Goal: Find specific page/section: Find specific page/section

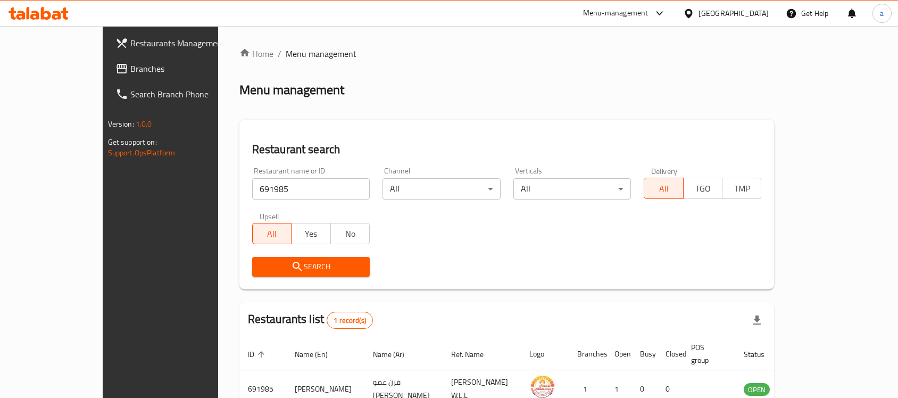
scroll to position [56, 0]
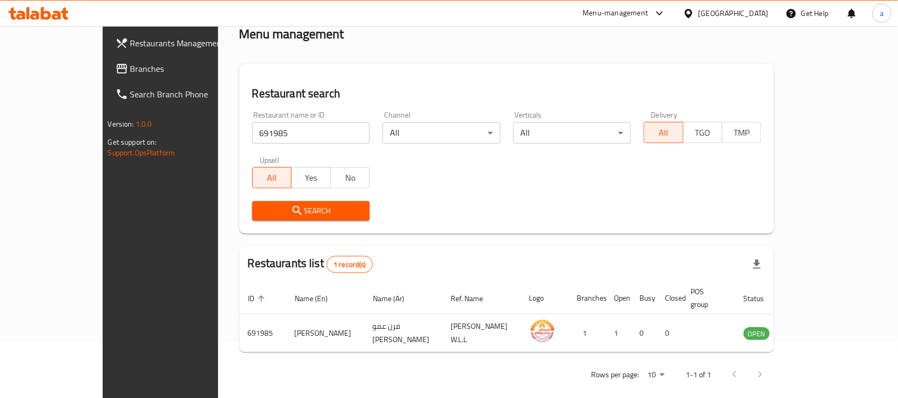
click at [757, 15] on div "Bahrain" at bounding box center [734, 13] width 70 height 12
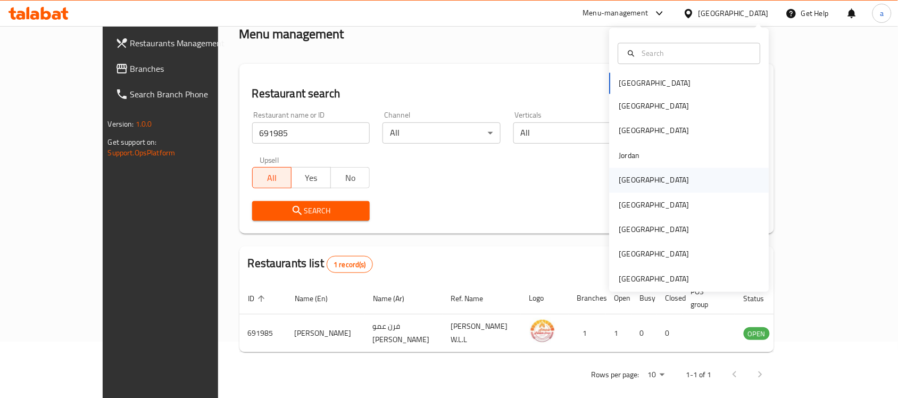
click at [650, 174] on div "Kuwait" at bounding box center [690, 180] width 160 height 24
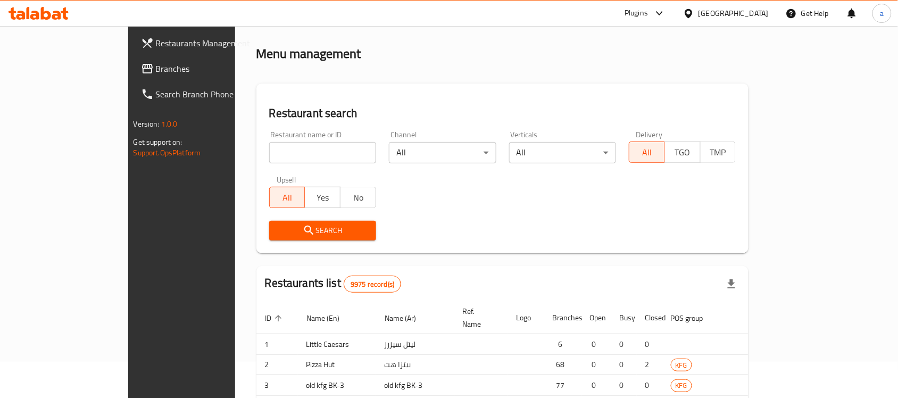
scroll to position [56, 0]
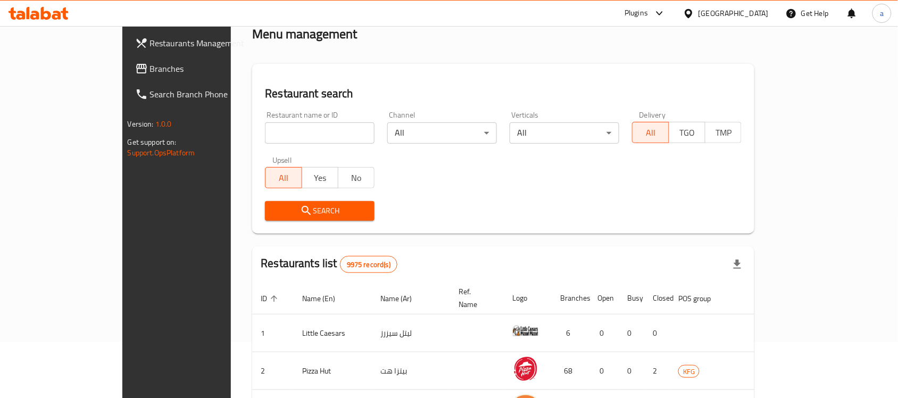
click at [150, 65] on span "Branches" at bounding box center [207, 68] width 114 height 13
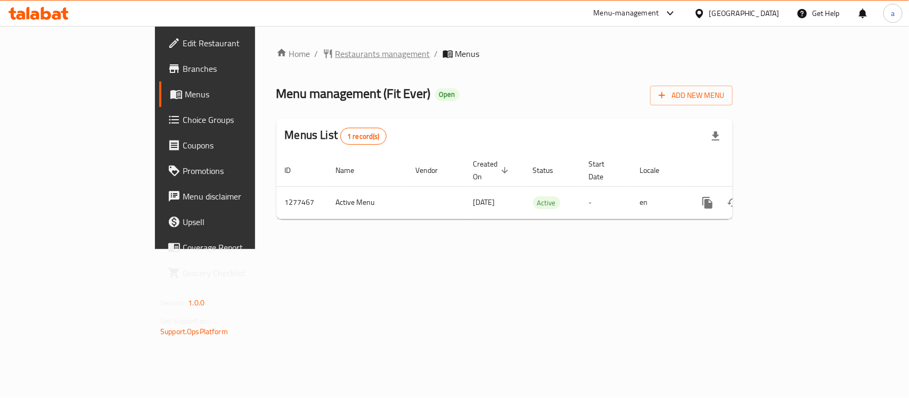
click at [335, 47] on span "Restaurants management" at bounding box center [382, 53] width 95 height 13
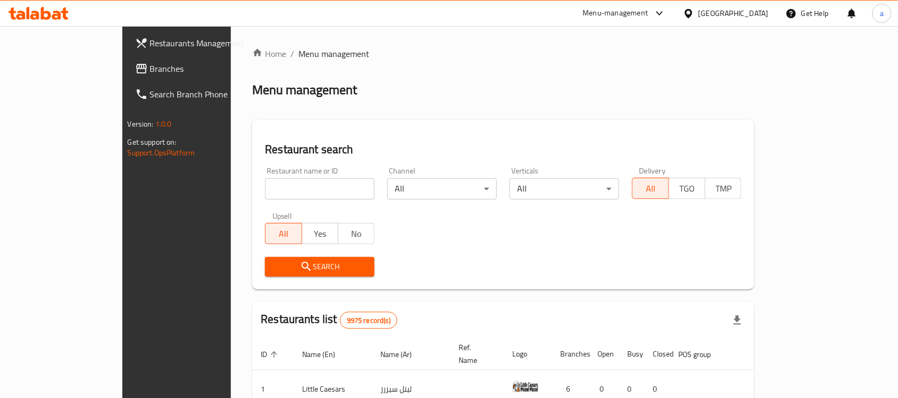
click at [265, 187] on input "search" at bounding box center [320, 188] width 110 height 21
paste input "692478"
type input "692478"
click at [259, 255] on div "Search" at bounding box center [320, 267] width 122 height 32
click at [274, 260] on span "Search" at bounding box center [320, 266] width 93 height 13
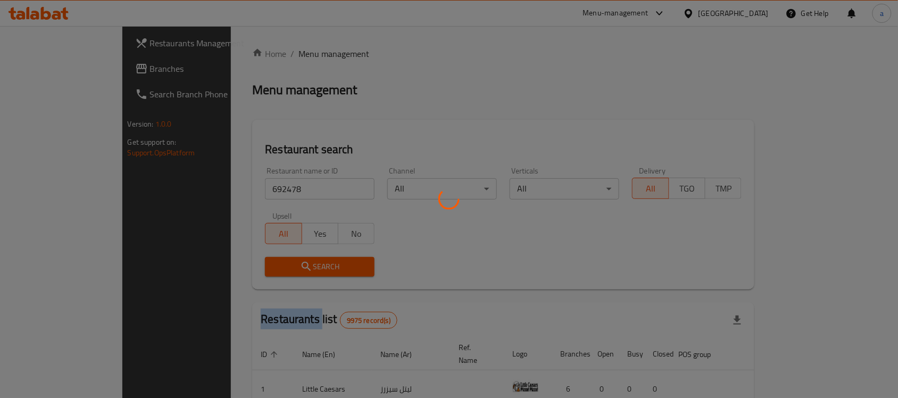
click at [200, 260] on div at bounding box center [449, 199] width 898 height 398
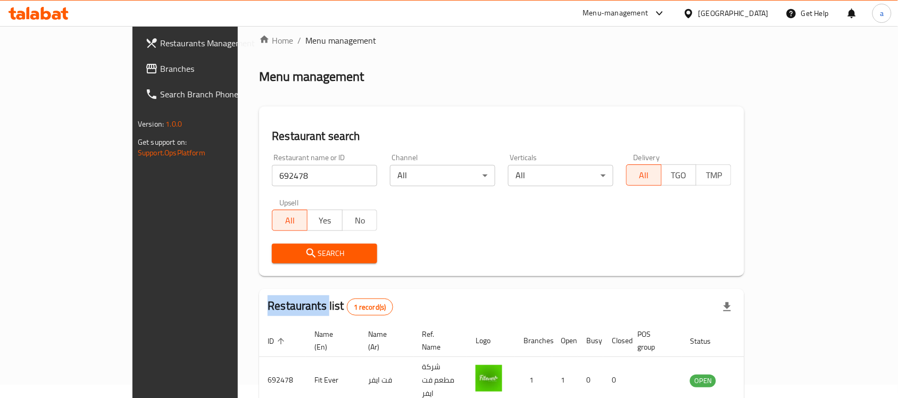
scroll to position [56, 0]
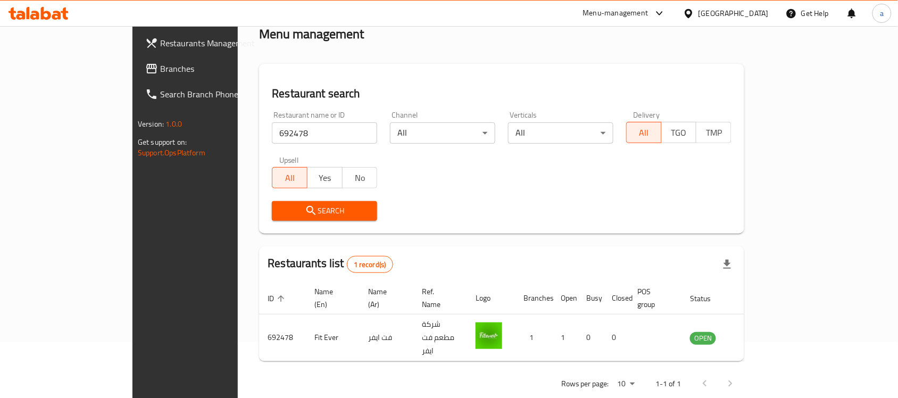
click at [749, 10] on div "Kuwait" at bounding box center [734, 13] width 70 height 12
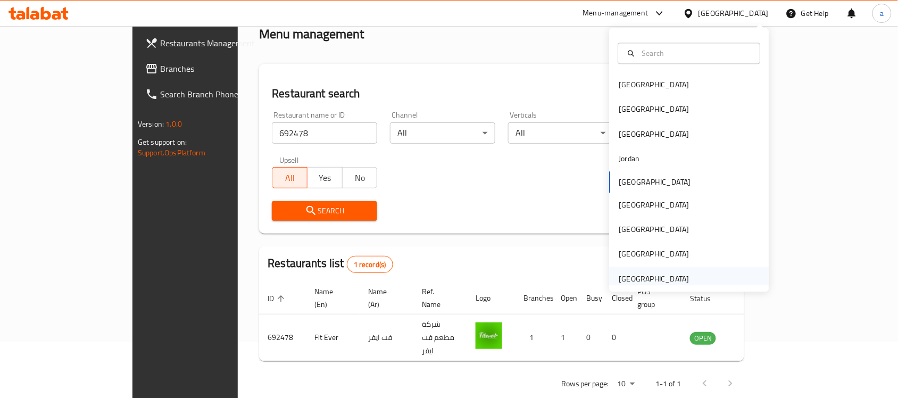
click at [648, 284] on div "[GEOGRAPHIC_DATA]" at bounding box center [655, 279] width 70 height 12
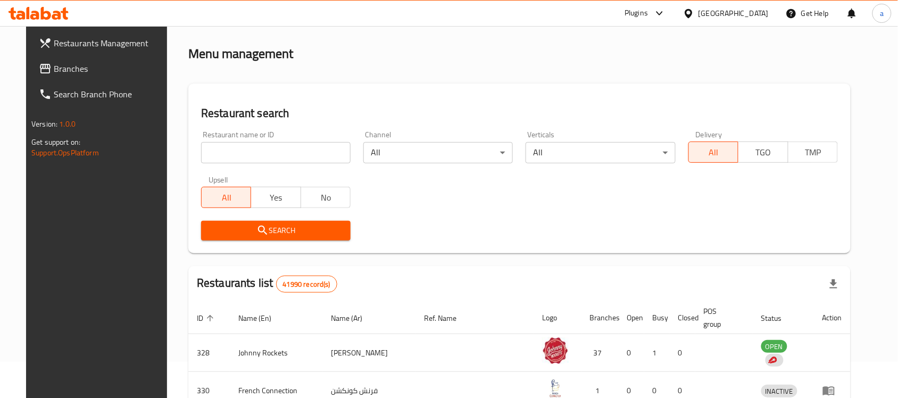
scroll to position [56, 0]
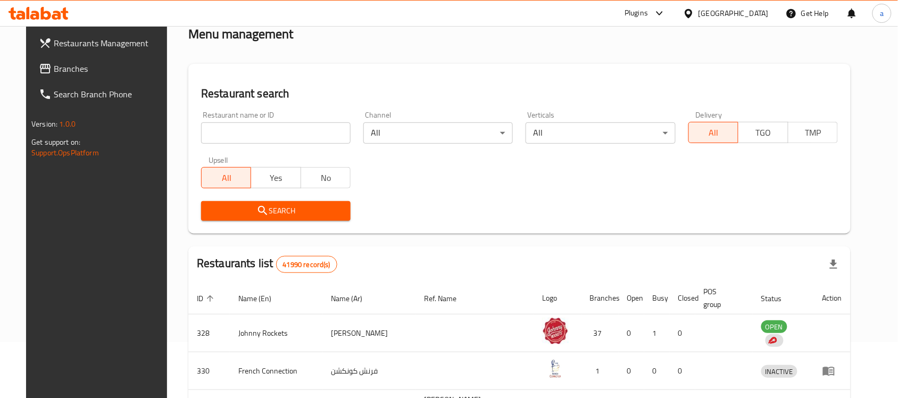
click at [65, 65] on span "Branches" at bounding box center [111, 68] width 114 height 13
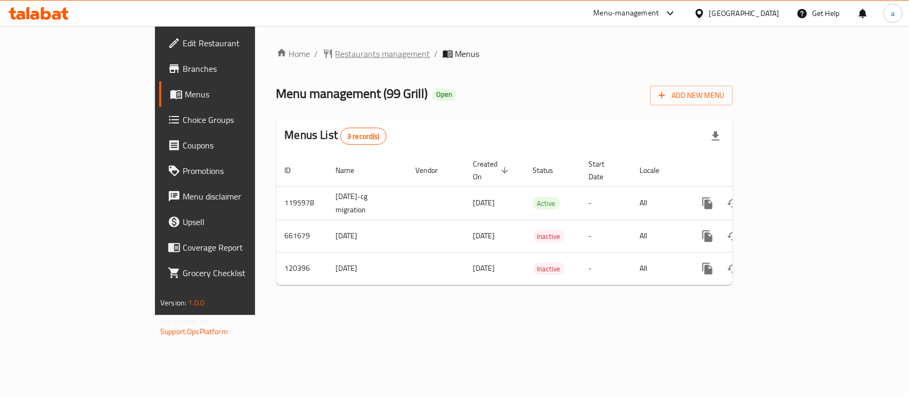
click at [335, 51] on span "Restaurants management" at bounding box center [382, 53] width 95 height 13
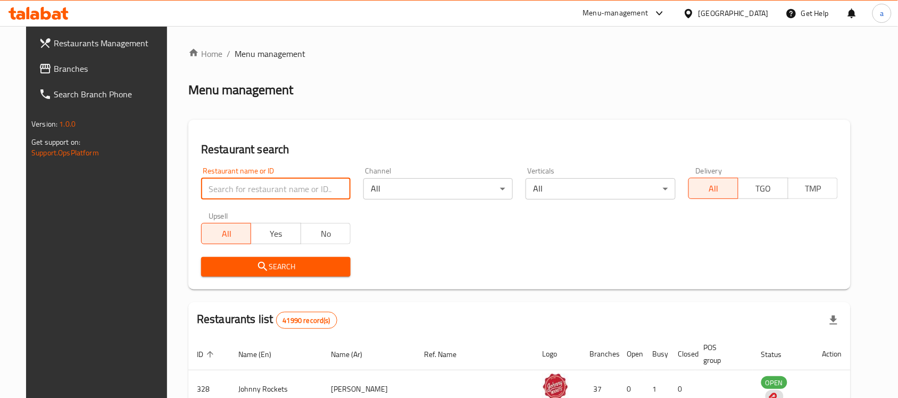
click at [277, 191] on input "search" at bounding box center [276, 188] width 150 height 21
paste input "606960"
type input "606960"
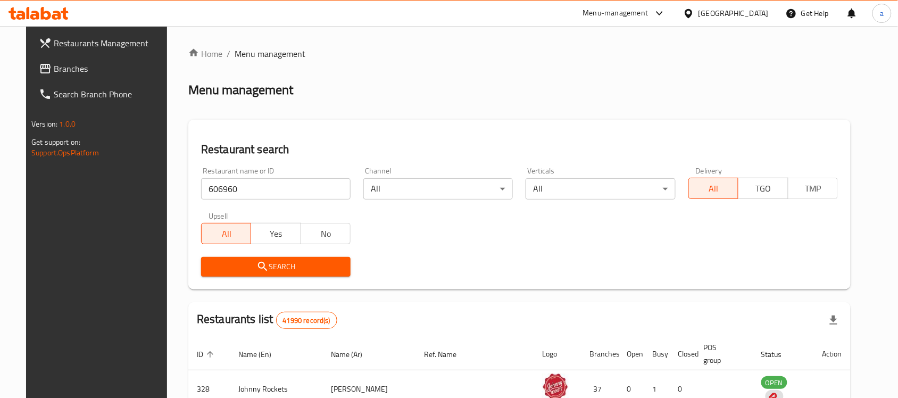
click at [227, 267] on span "Search" at bounding box center [276, 266] width 133 height 13
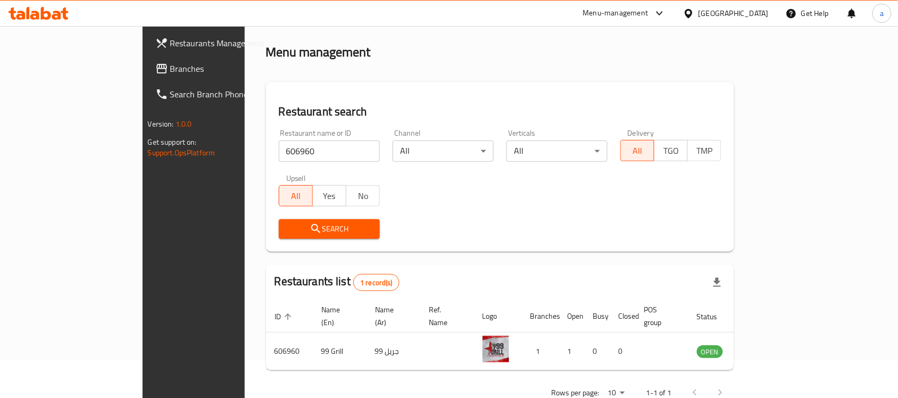
scroll to position [56, 0]
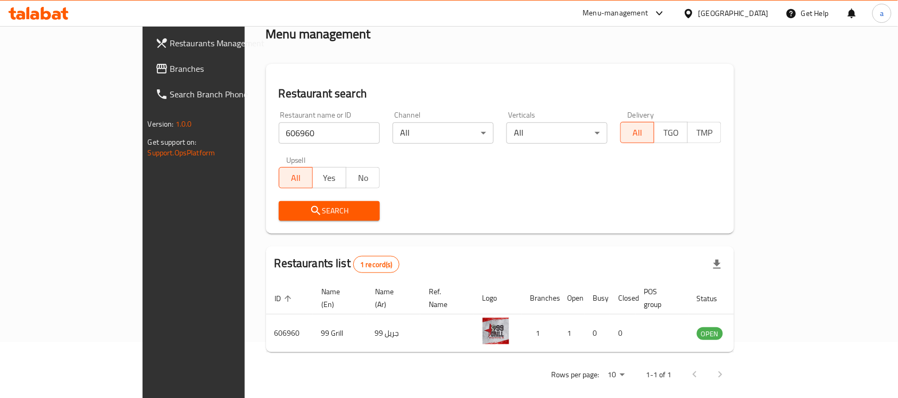
click at [170, 62] on span "Branches" at bounding box center [227, 68] width 114 height 13
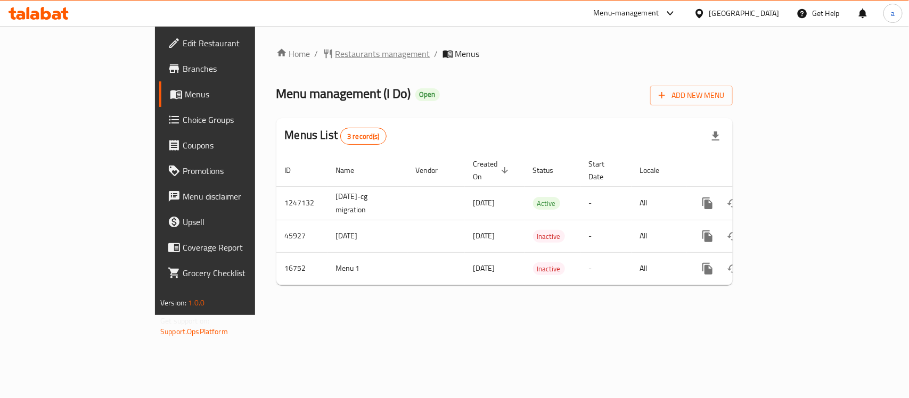
click at [335, 55] on span "Restaurants management" at bounding box center [382, 53] width 95 height 13
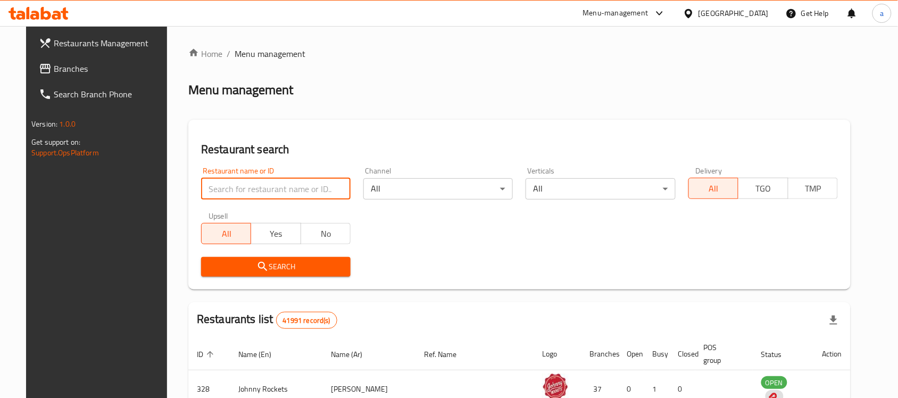
drag, startPoint x: 251, startPoint y: 186, endPoint x: 251, endPoint y: 196, distance: 9.6
click at [251, 186] on input "search" at bounding box center [276, 188] width 150 height 21
paste input "9463"
type input "9463"
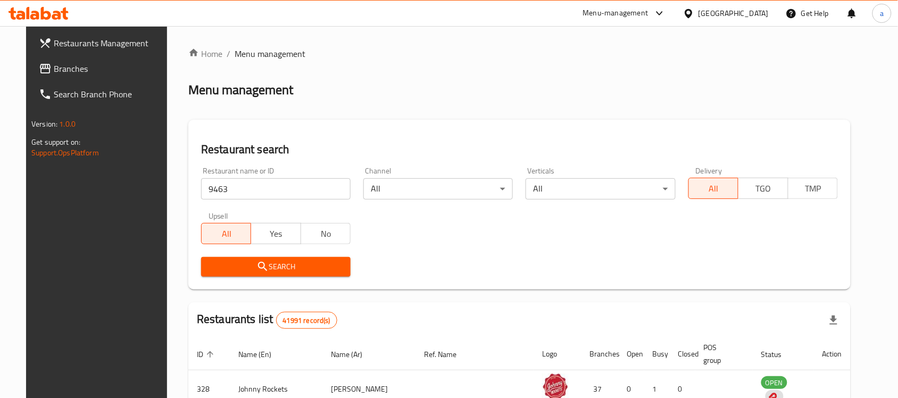
click at [213, 270] on span "Search" at bounding box center [276, 266] width 133 height 13
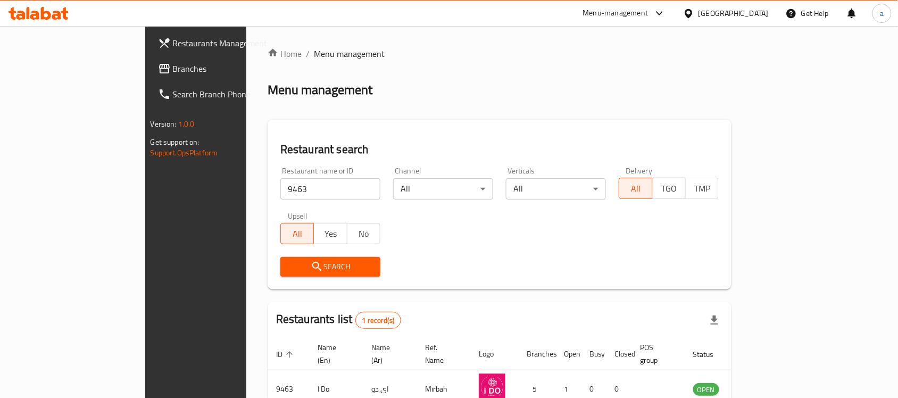
scroll to position [56, 0]
